Goal: Task Accomplishment & Management: Complete application form

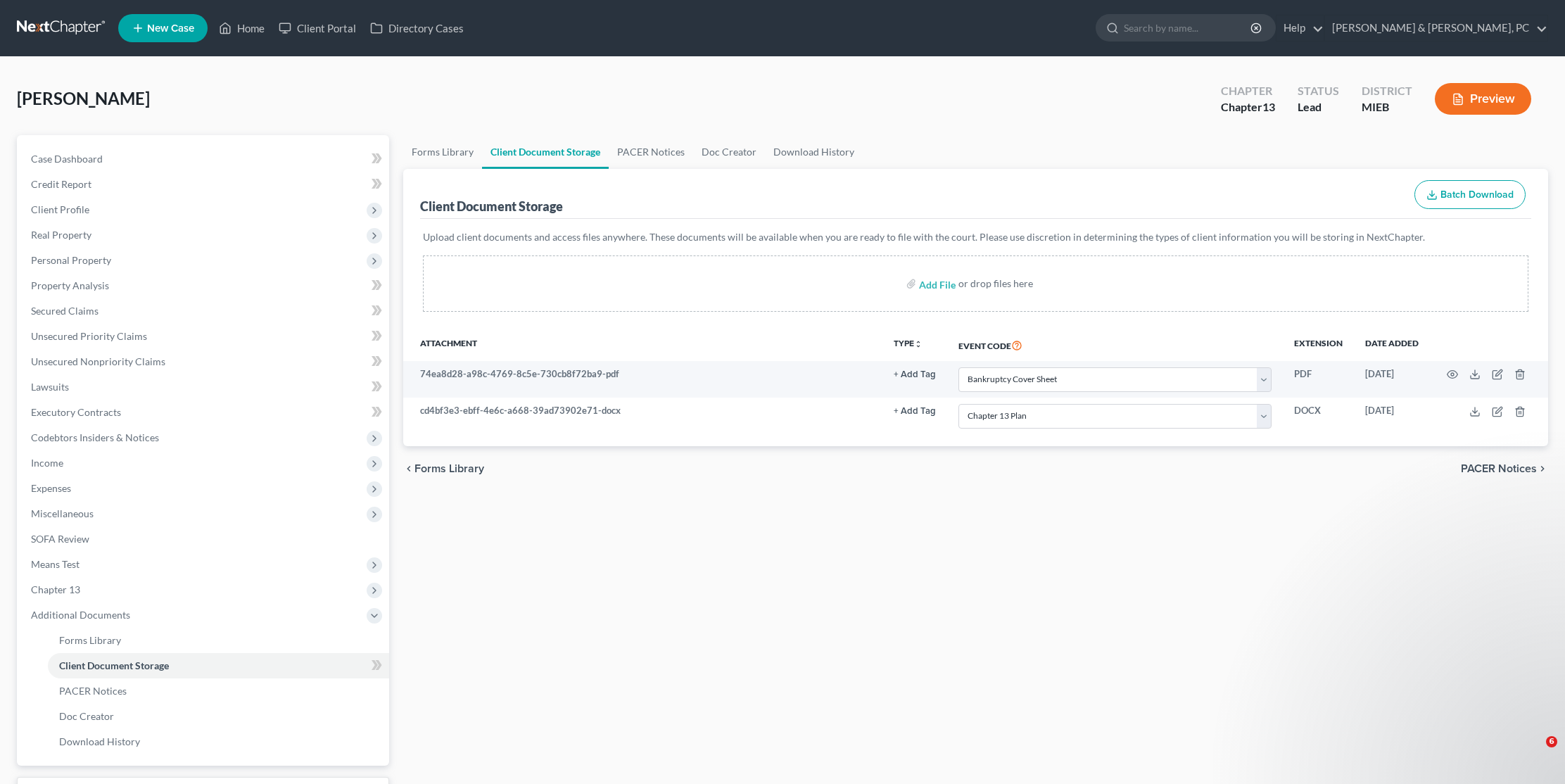
select select "6"
select select "17"
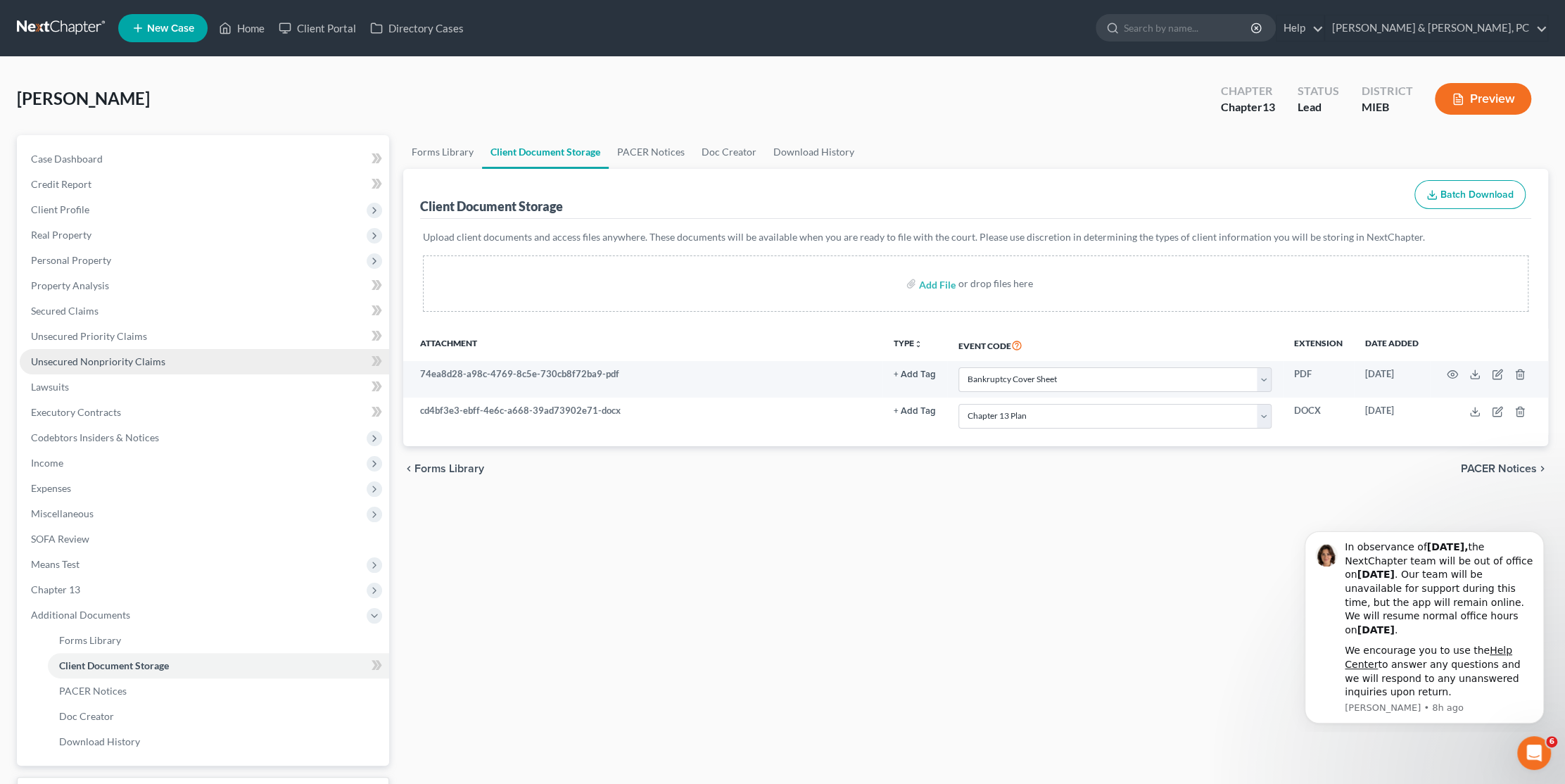
click at [118, 365] on span "Unsecured Nonpriority Claims" at bounding box center [98, 361] width 135 height 12
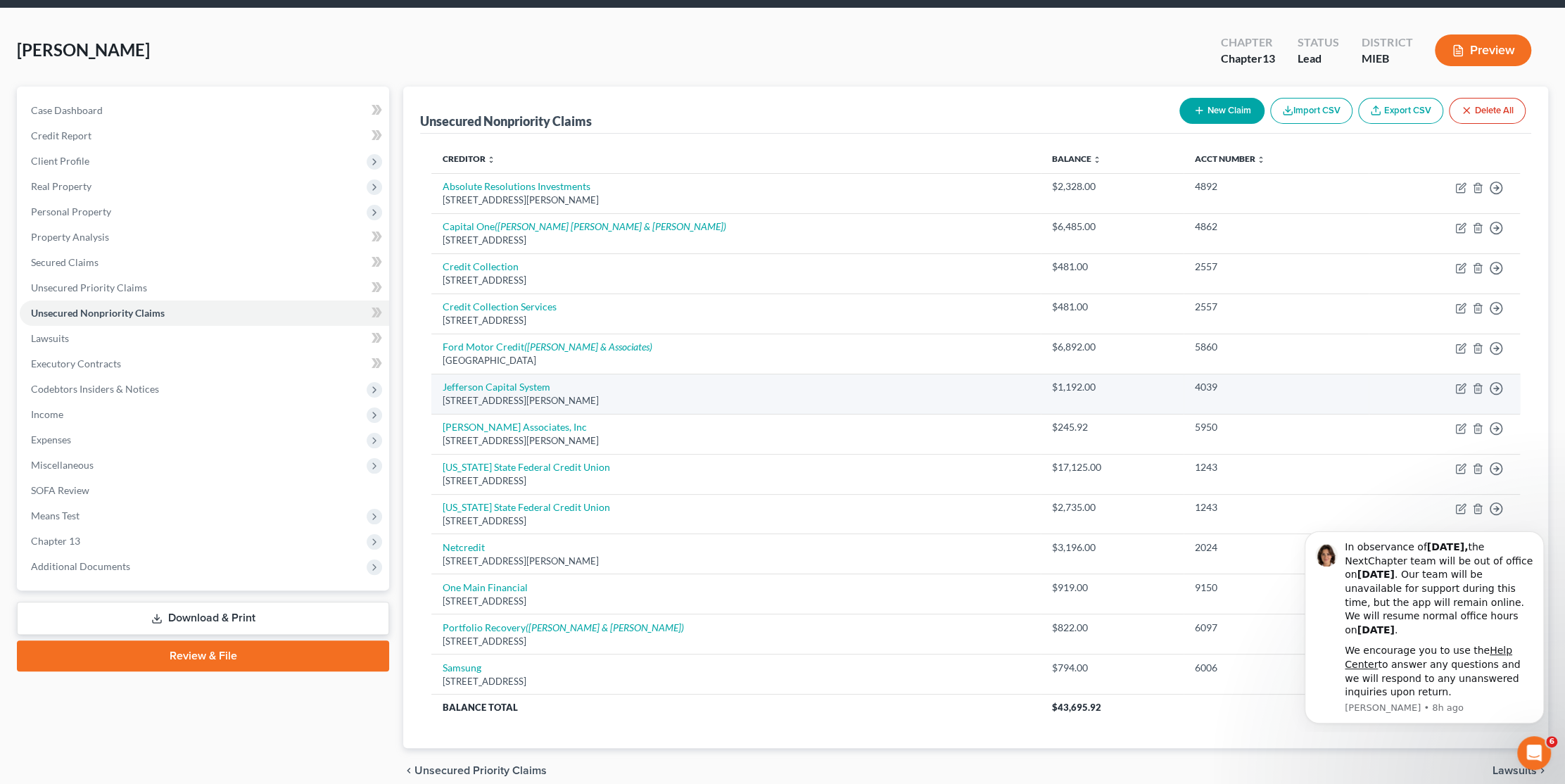
scroll to position [109, 0]
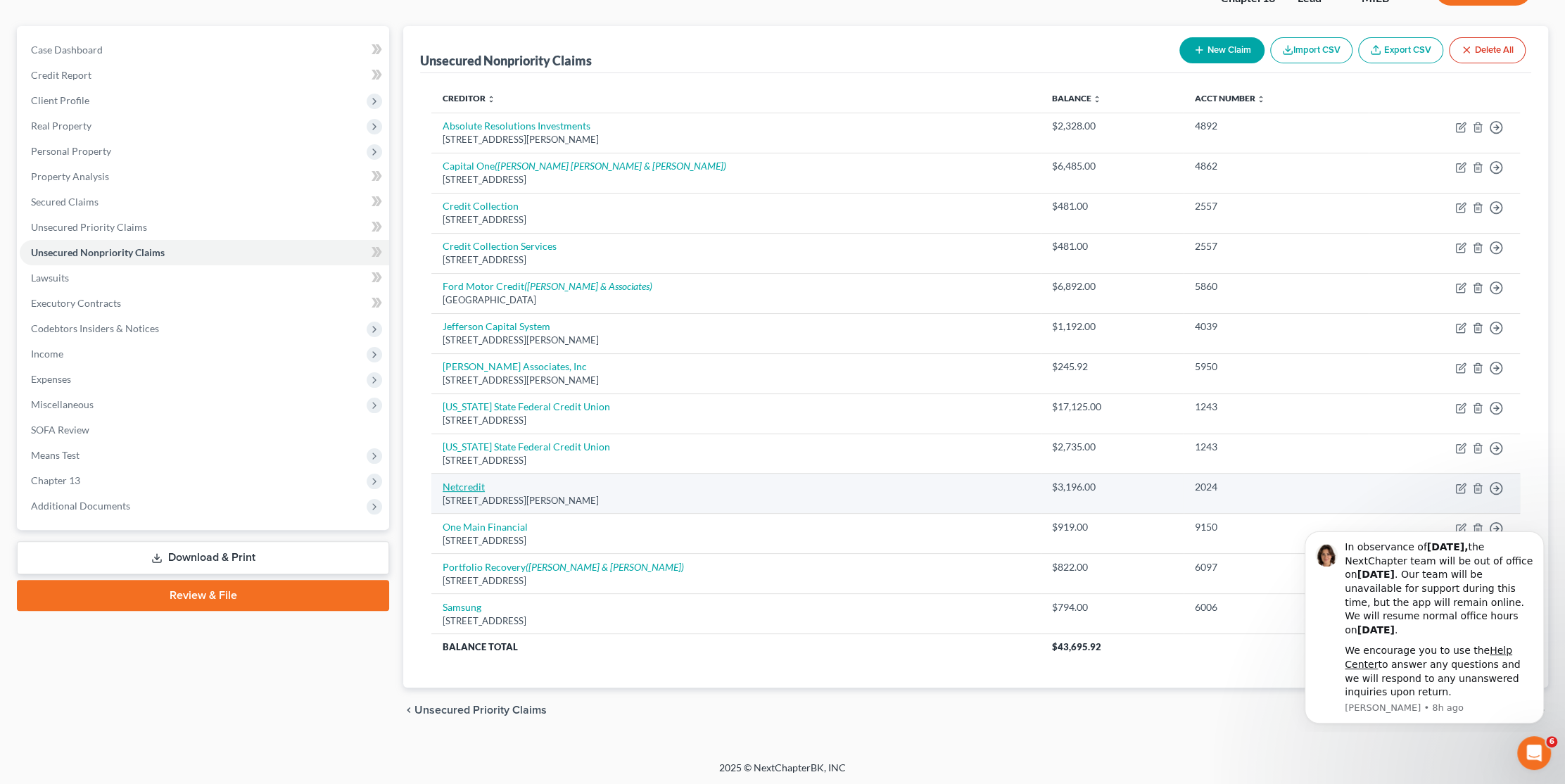
click at [456, 483] on link "Netcredit" at bounding box center [464, 486] width 42 height 12
select select "14"
select select "2"
select select "0"
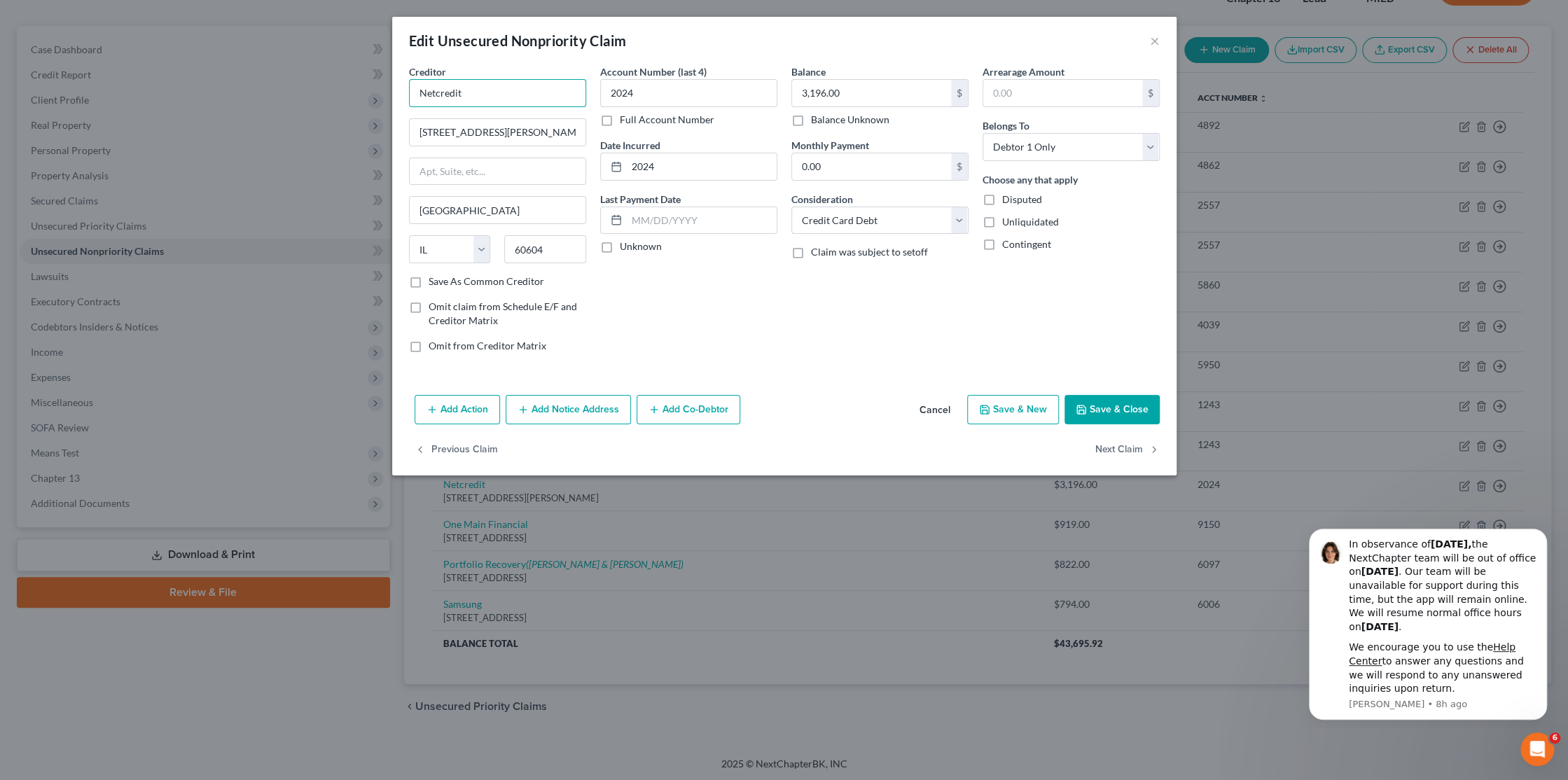
drag, startPoint x: 386, startPoint y: 88, endPoint x: 342, endPoint y: 85, distance: 44.1
click at [332, 96] on div "Edit Unsecured Nonpriority Claim × Creditor * Netcredit [STREET_ADDRESS][GEOGRA…" at bounding box center [784, 390] width 1568 height 780
type input "Spire Recovery Solutions"
type input "[STREET_ADDRESS]"
type input "14094"
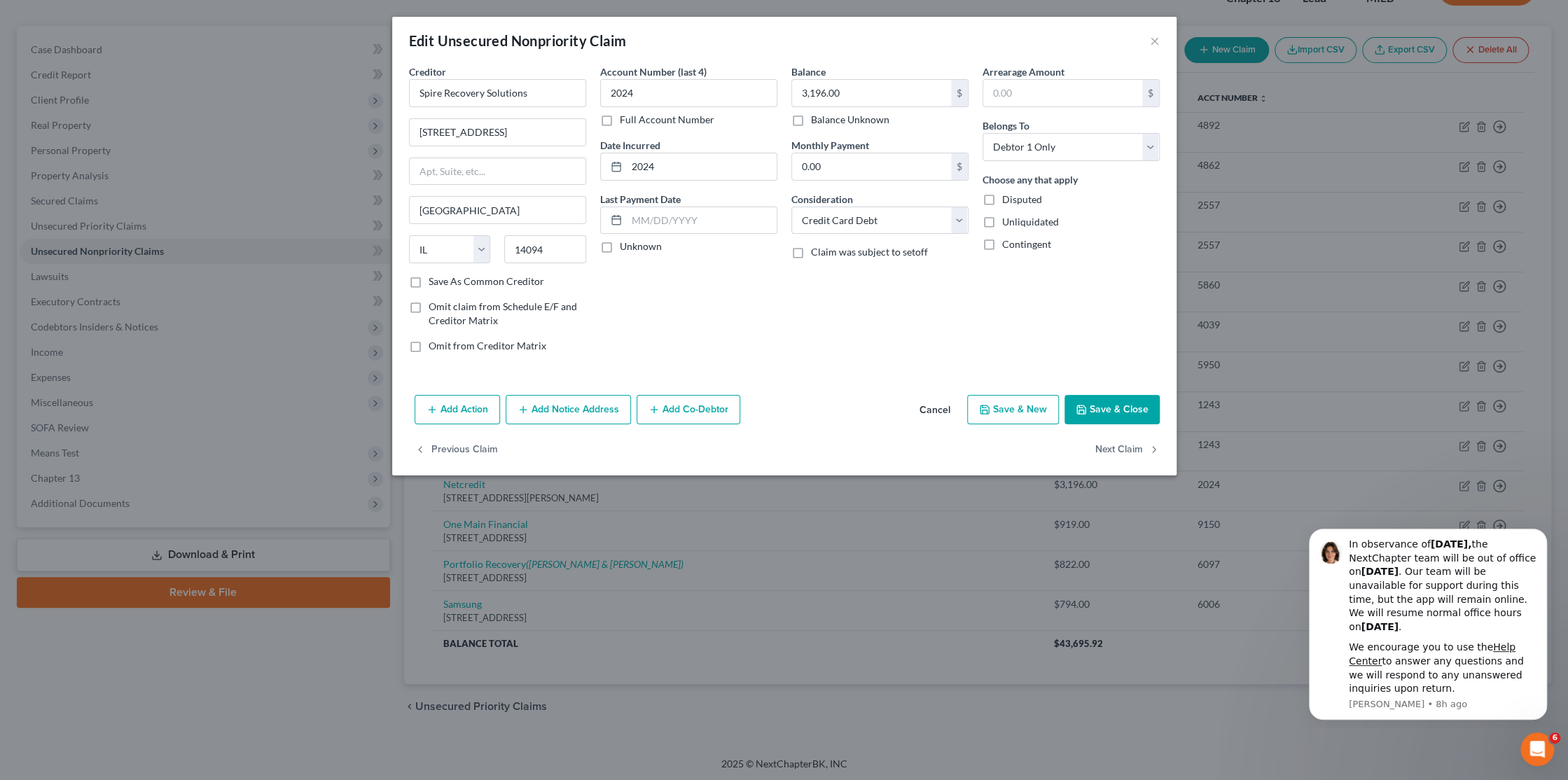
type input "Lockport"
select select "35"
type input "9297"
click at [1120, 407] on button "Save & Close" at bounding box center [1112, 409] width 95 height 29
type input "0"
